Goal: Check status: Check status

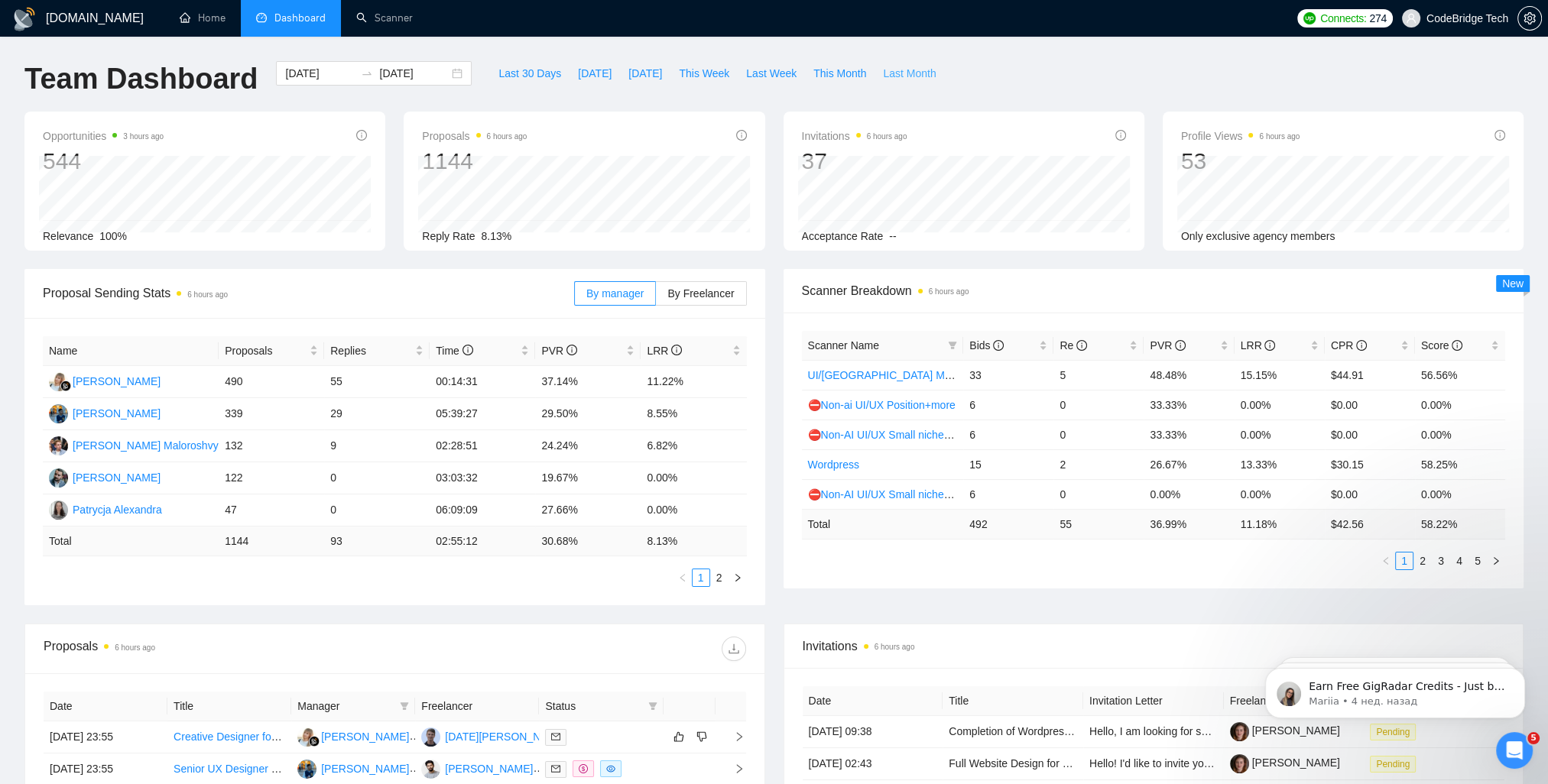
click at [911, 73] on span "Last Month" at bounding box center [909, 73] width 53 height 16
type input "[DATE]"
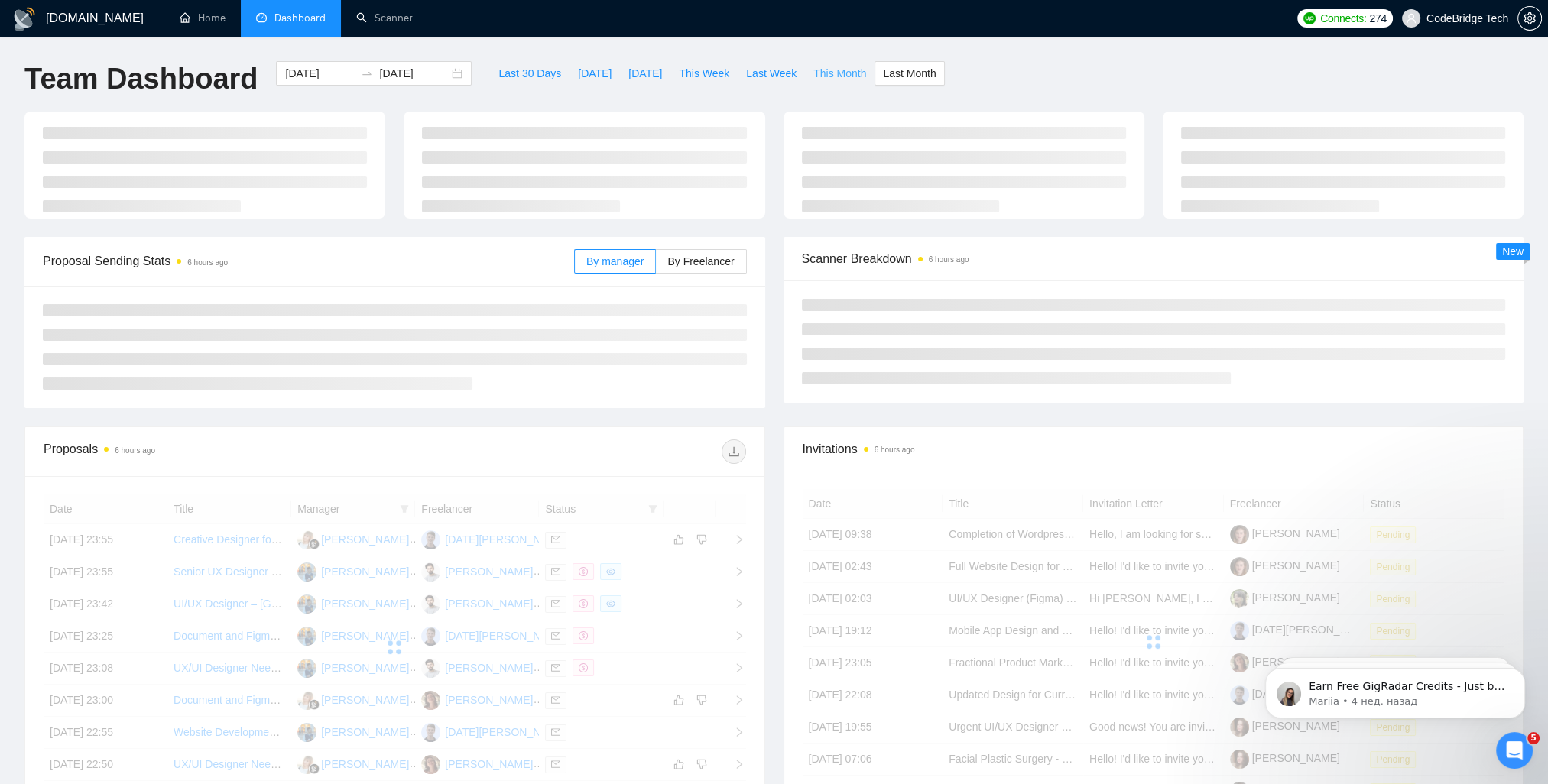
click at [829, 74] on span "This Month" at bounding box center [839, 73] width 53 height 16
type input "[DATE]"
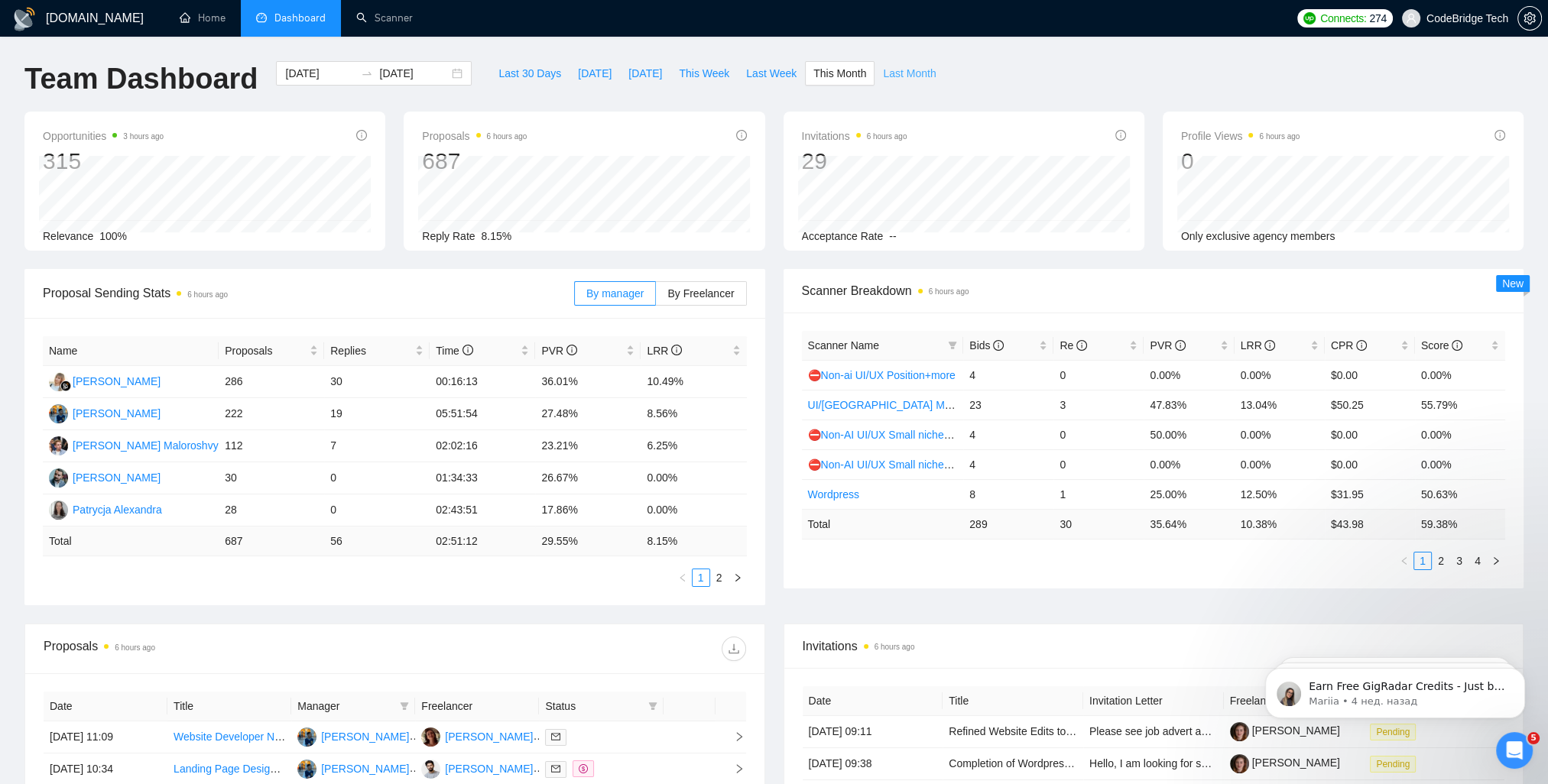
click at [888, 75] on span "Last Month" at bounding box center [909, 73] width 53 height 16
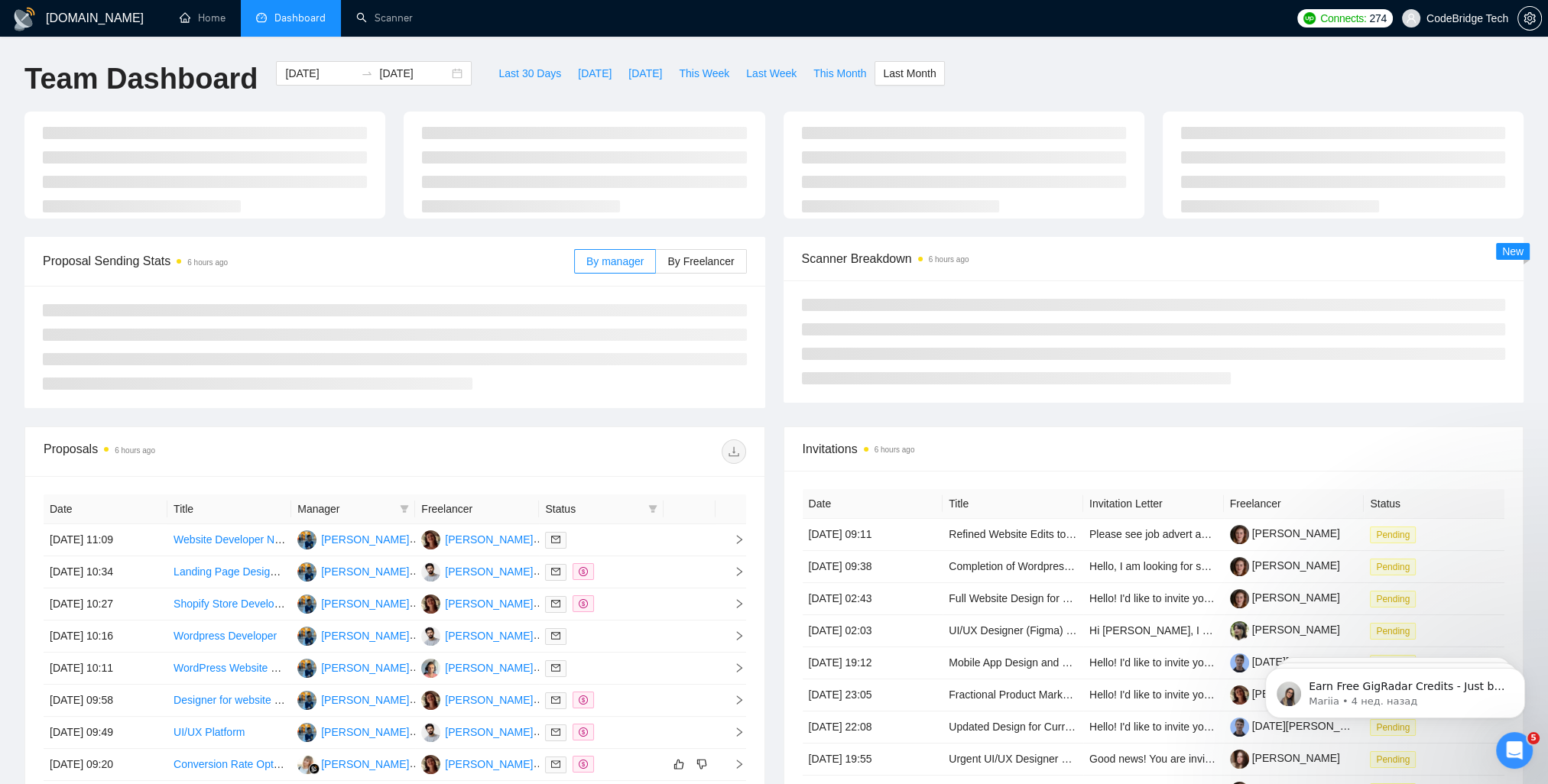
type input "[DATE]"
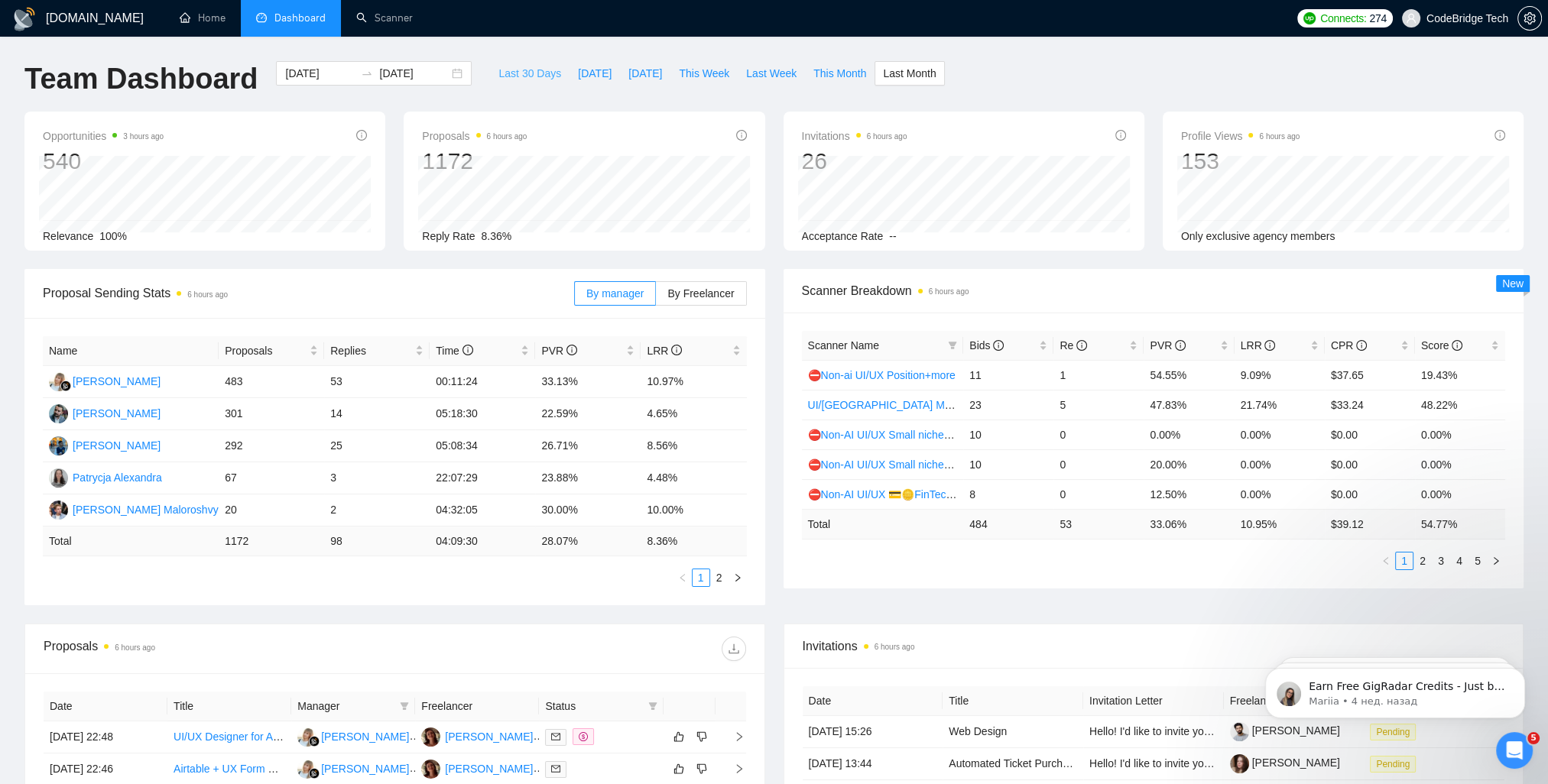
click at [526, 72] on span "Last 30 Days" at bounding box center [530, 73] width 63 height 16
type input "[DATE]"
